Goal: Information Seeking & Learning: Check status

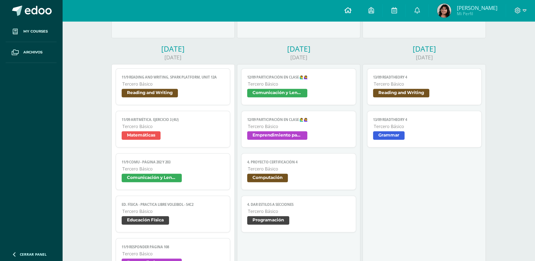
scroll to position [426, 0]
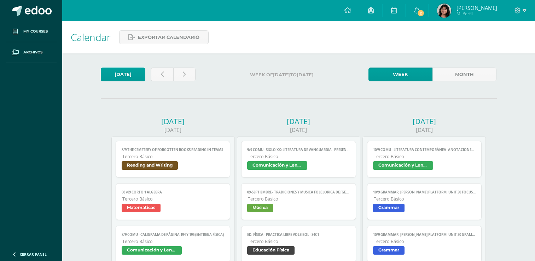
scroll to position [426, 0]
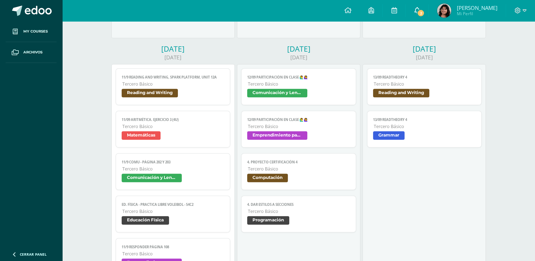
click at [424, 13] on span "2" at bounding box center [421, 13] width 8 height 8
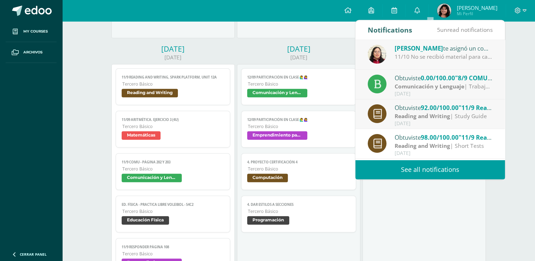
click at [446, 112] on strong "Reading and Writing" at bounding box center [421, 116] width 55 height 8
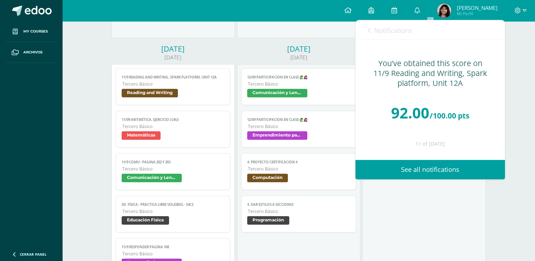
click at [396, 29] on span "Notifications" at bounding box center [393, 30] width 38 height 8
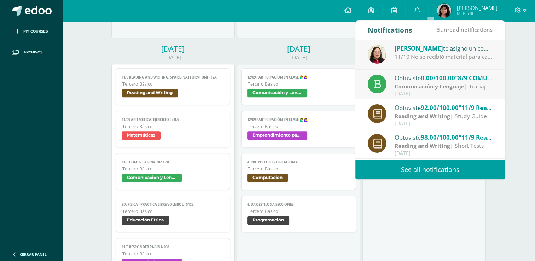
click at [414, 95] on div "[DATE]" at bounding box center [443, 94] width 98 height 6
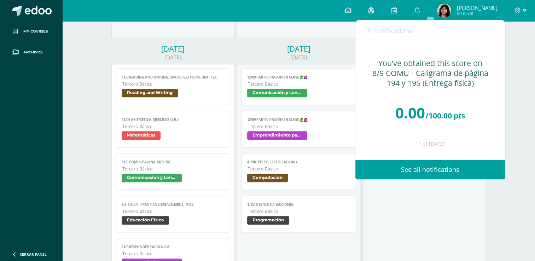
click at [390, 39] on link "Notifications" at bounding box center [390, 30] width 45 height 20
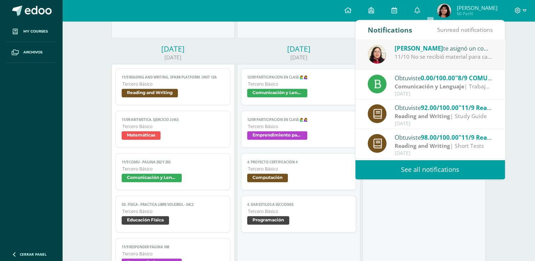
click at [414, 63] on div "Skarlet Revolorio te asignó un comentario en '8/9 COMU - Caligrama de página 19…" at bounding box center [430, 55] width 150 height 30
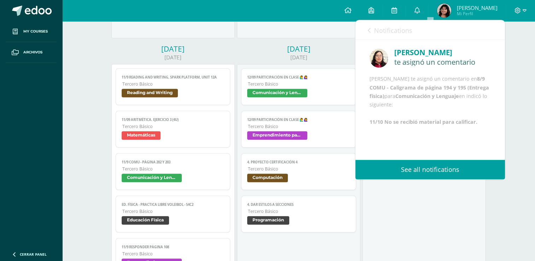
scroll to position [8, 0]
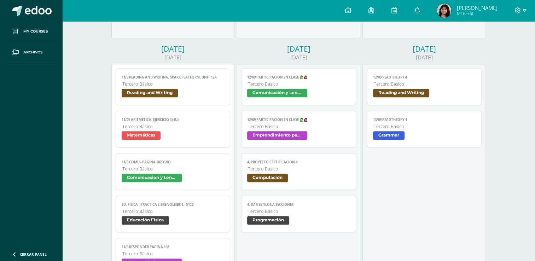
click at [445, 201] on div "13/09 ReadTheory 4 Reading and Writing Cargando contenido 13/09 ReadTheory 4 Te…" at bounding box center [423, 227] width 123 height 327
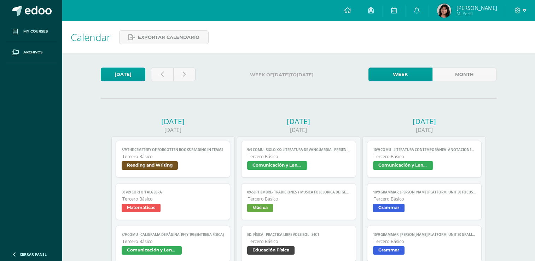
scroll to position [426, 0]
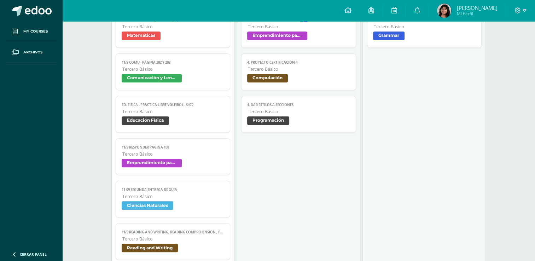
scroll to position [496, 0]
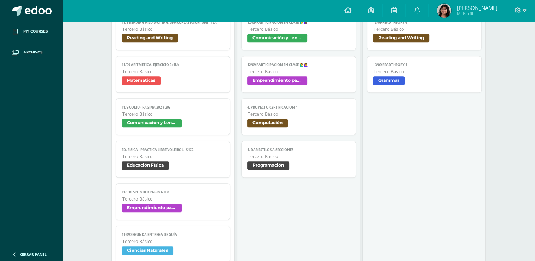
click at [153, 75] on span "Tercero Básico" at bounding box center [173, 72] width 102 height 6
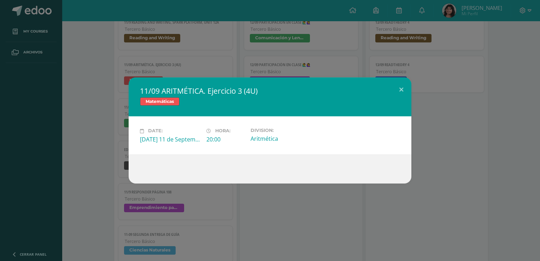
click at [89, 49] on div "11/09 ARITMÉTICA. Ejercicio 3 (4U) Matemáticas Date: Thursday 11 de September H…" at bounding box center [270, 130] width 540 height 261
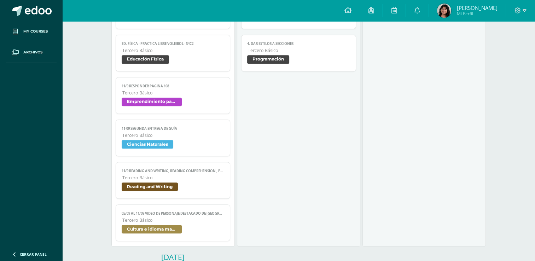
scroll to position [638, 0]
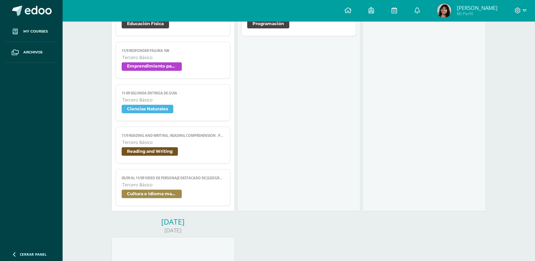
click at [214, 106] on link "11-09 SEGUNDA ENTREGA DE GUÍA Tercero Básico Ciencias Naturales" at bounding box center [173, 102] width 115 height 37
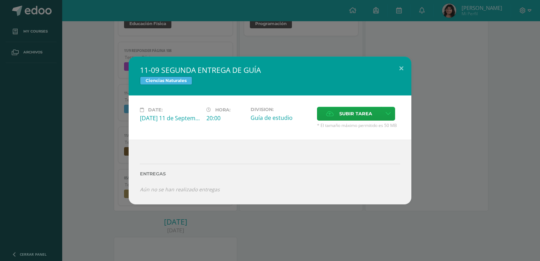
click at [122, 94] on div "11-09 SEGUNDA ENTREGA DE GUÍA Ciencias Naturales Date: Thursday 11 de September…" at bounding box center [270, 131] width 534 height 148
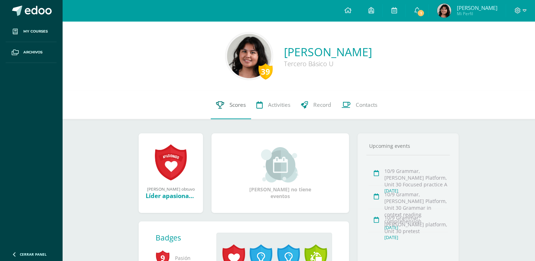
click at [236, 100] on link "Scores" at bounding box center [231, 105] width 40 height 28
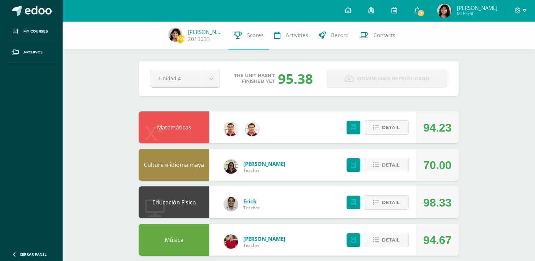
click at [420, 10] on icon at bounding box center [417, 10] width 6 height 6
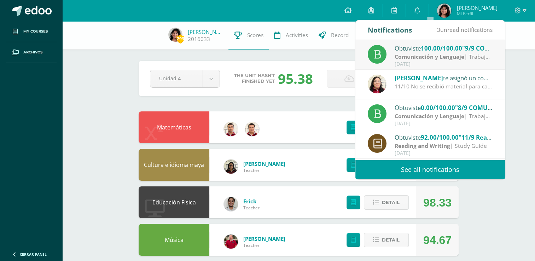
click at [422, 49] on span "100.00/100.00" at bounding box center [441, 48] width 41 height 8
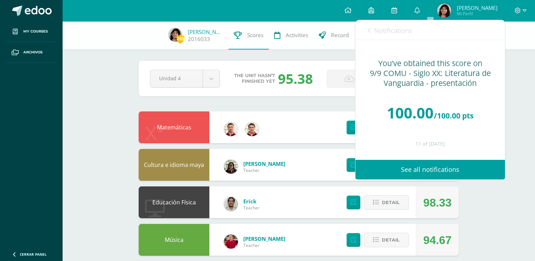
scroll to position [35, 0]
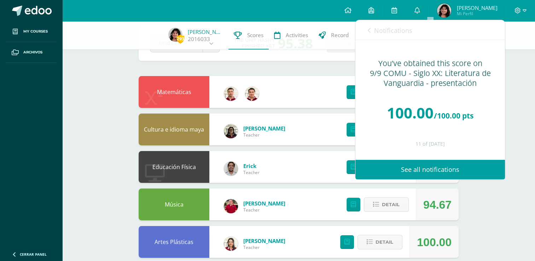
click at [373, 26] on link "Notifications" at bounding box center [390, 30] width 45 height 20
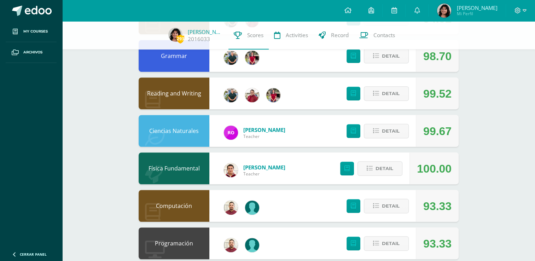
scroll to position [458, 0]
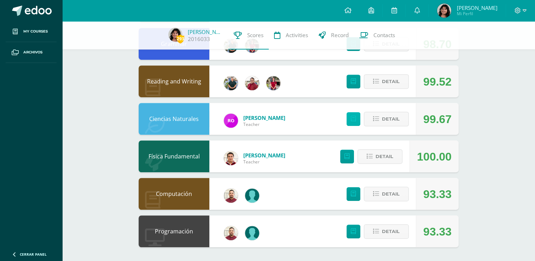
click at [354, 118] on icon at bounding box center [353, 119] width 5 height 6
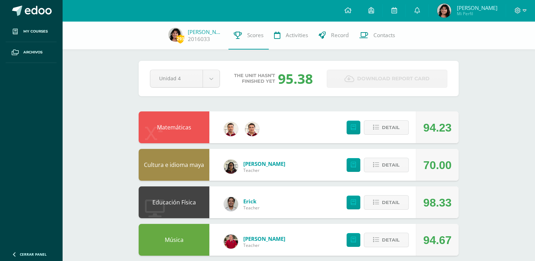
scroll to position [0, 0]
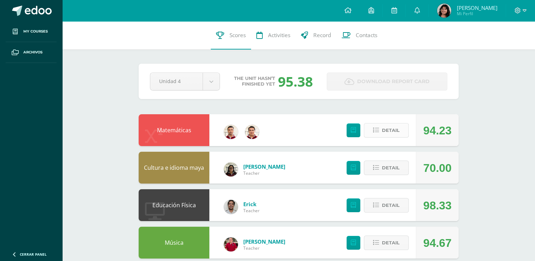
click at [365, 131] on button "Detail" at bounding box center [386, 130] width 45 height 14
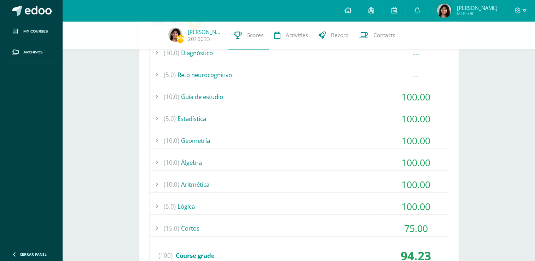
scroll to position [177, 0]
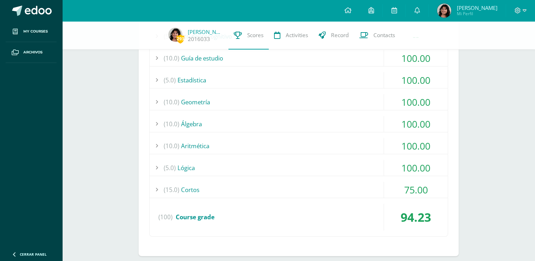
click at [379, 186] on div "(15.0) Cortos" at bounding box center [299, 190] width 298 height 16
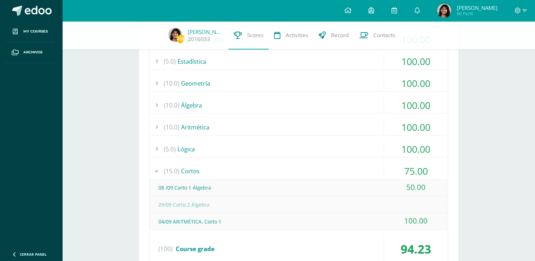
scroll to position [212, 0]
